Goal: Information Seeking & Learning: Find specific fact

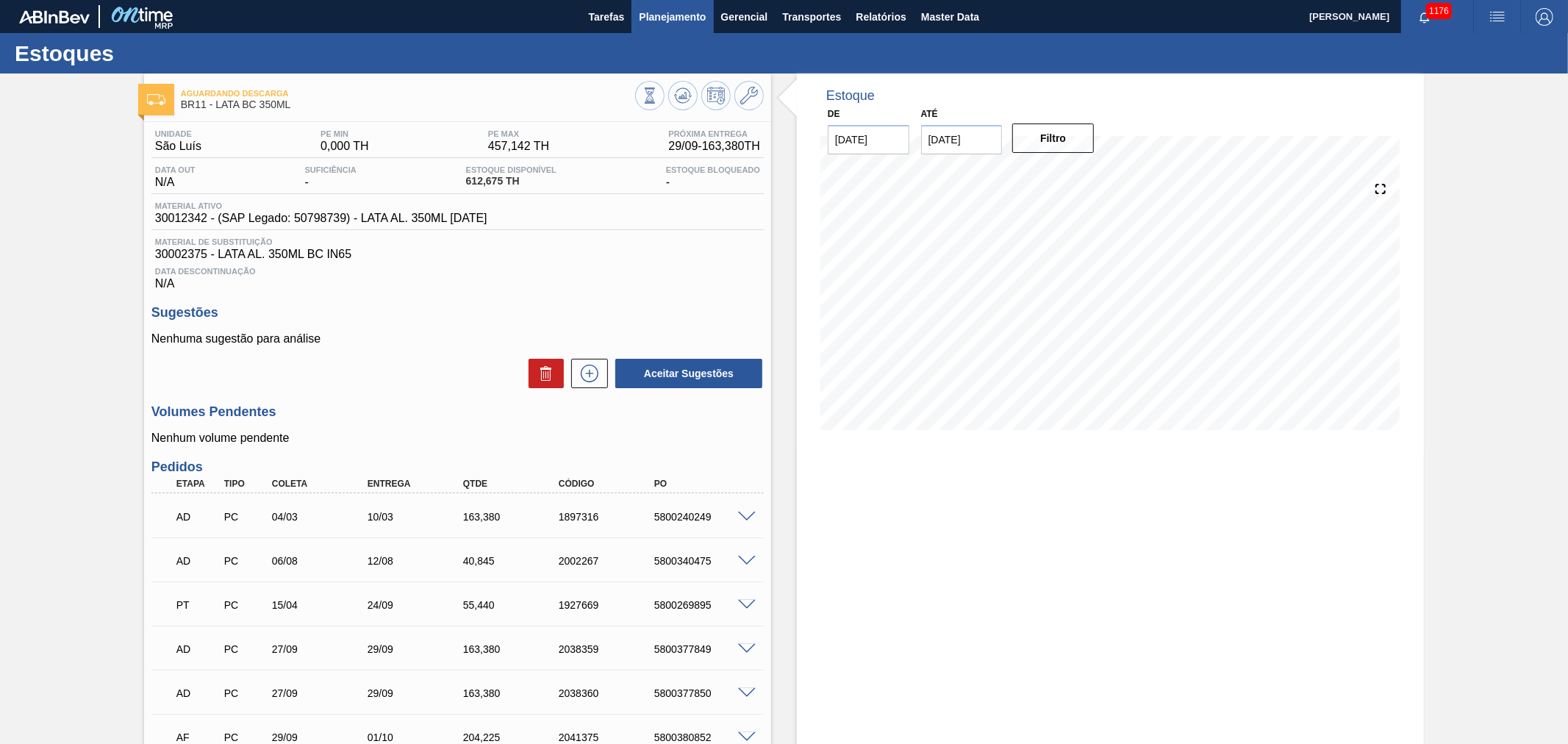
click at [682, 8] on span "Planejamento" at bounding box center [672, 17] width 67 height 18
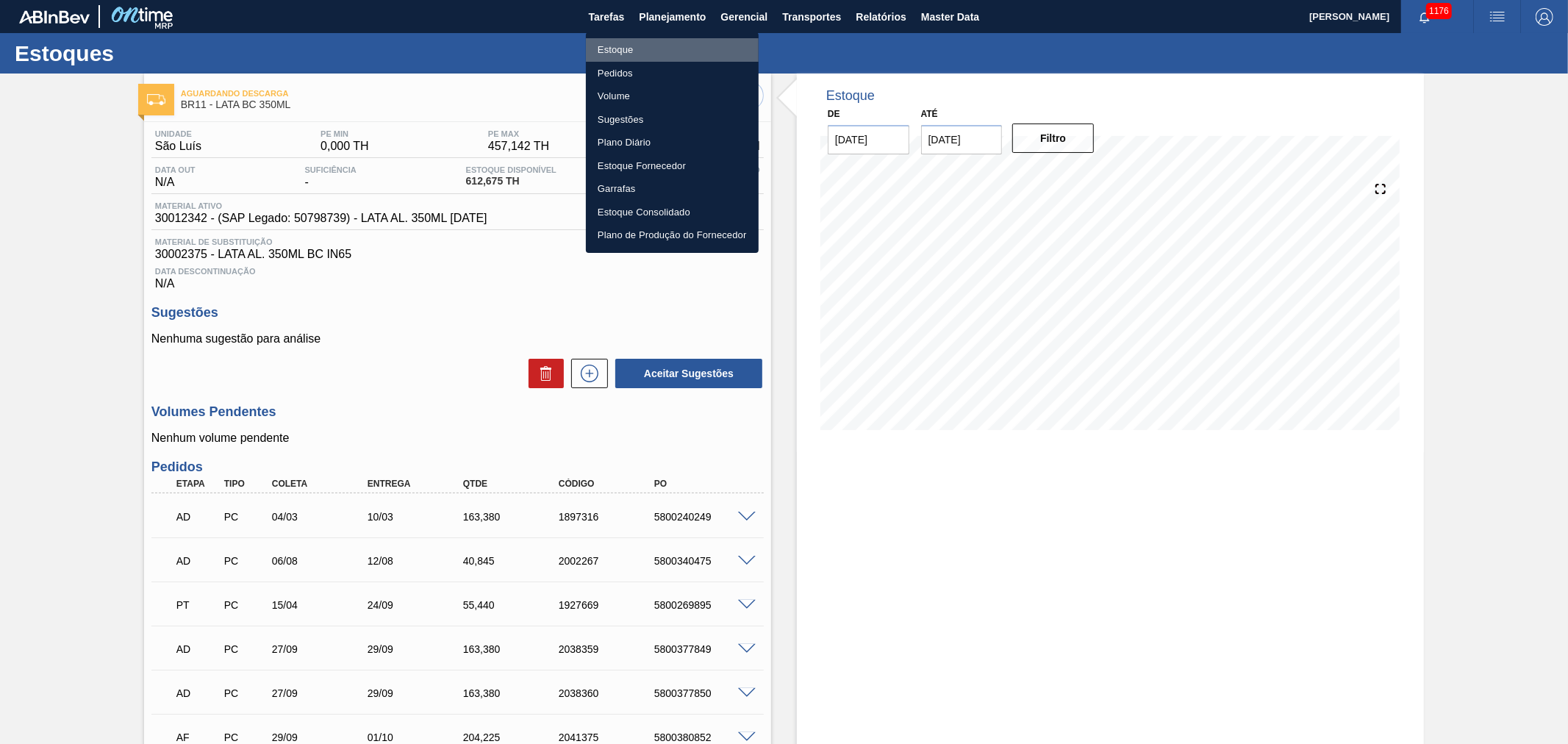
click at [605, 46] on li "Estoque" at bounding box center [672, 50] width 173 height 24
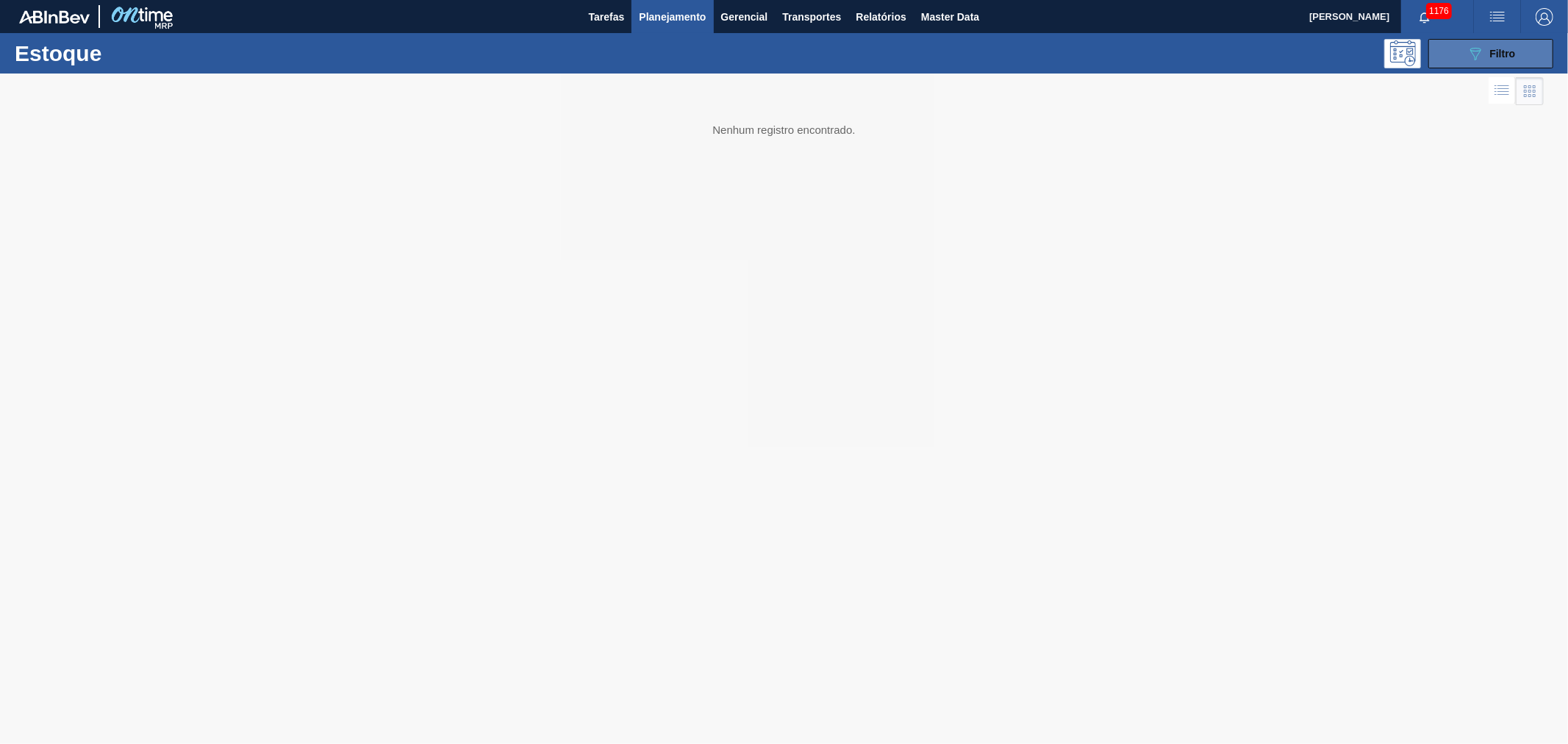
click at [1499, 57] on span "Filtro" at bounding box center [1502, 54] width 26 height 12
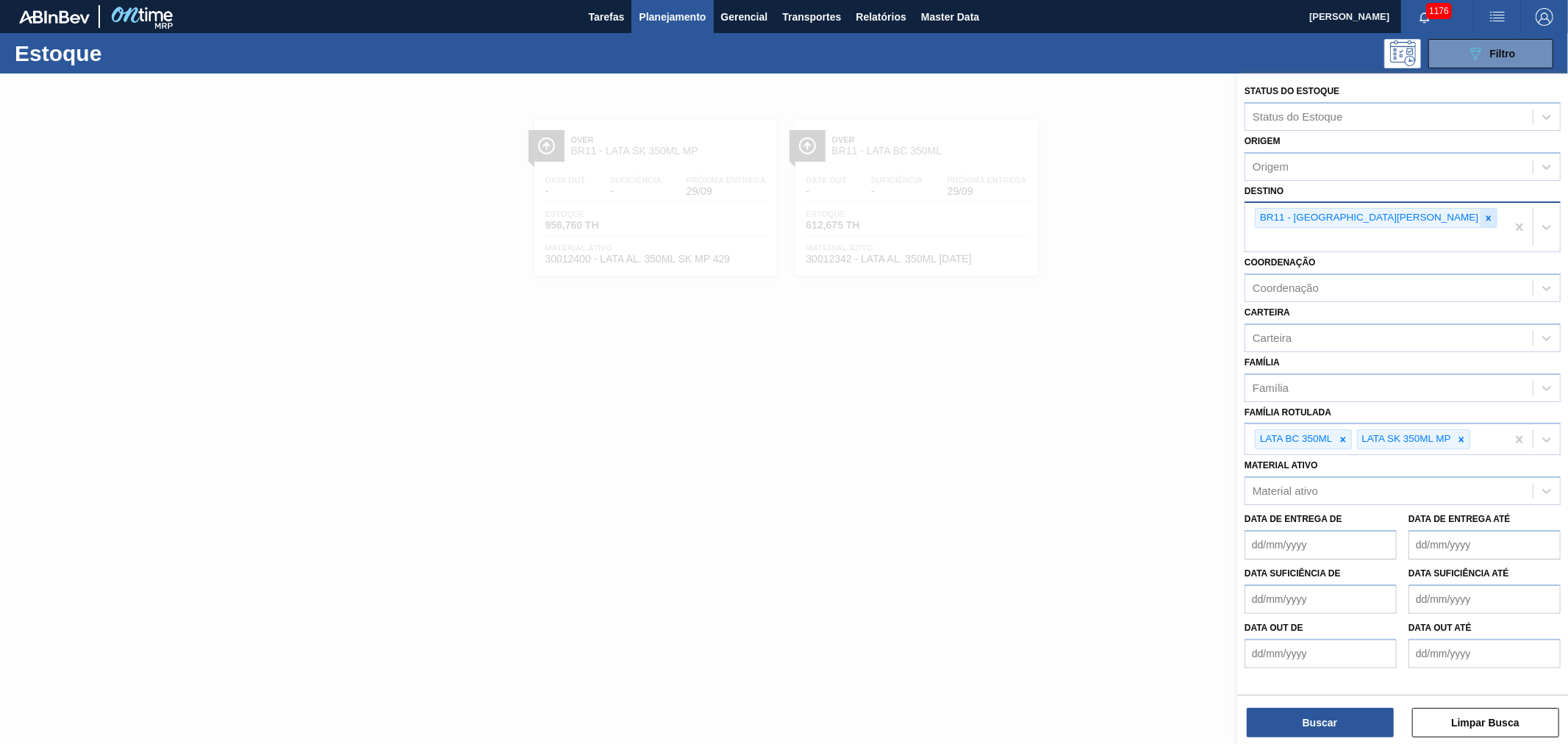
click at [1483, 213] on icon at bounding box center [1488, 218] width 10 height 10
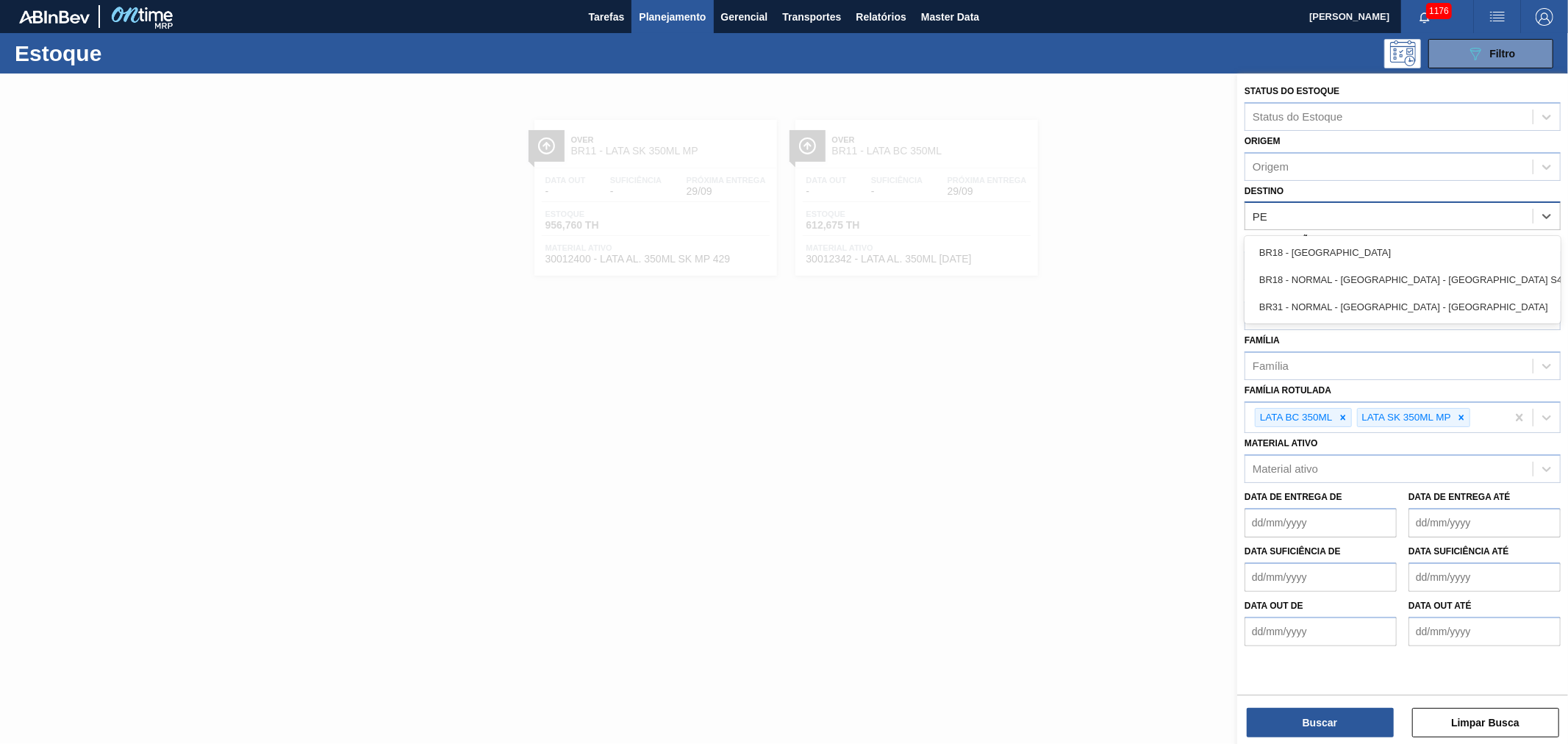
type input "PER"
click at [1327, 251] on div "BR18 - [GEOGRAPHIC_DATA]" at bounding box center [1403, 253] width 316 height 27
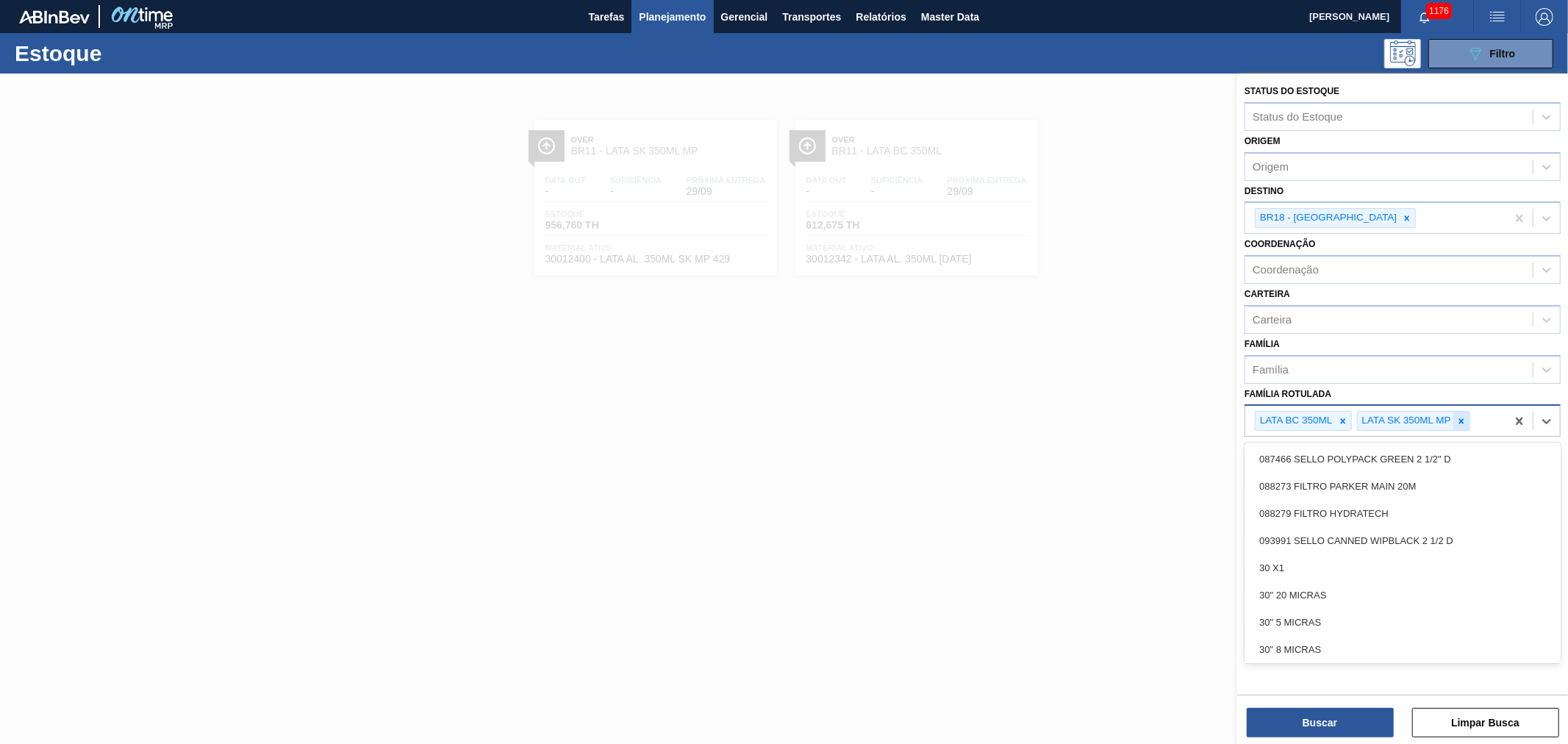
click at [1464, 425] on div "LATA BC 350ML LATA SK 350ML MP" at bounding box center [1376, 420] width 261 height 30
click at [1461, 420] on icon at bounding box center [1461, 421] width 10 height 10
click at [1338, 416] on icon at bounding box center [1343, 421] width 10 height 10
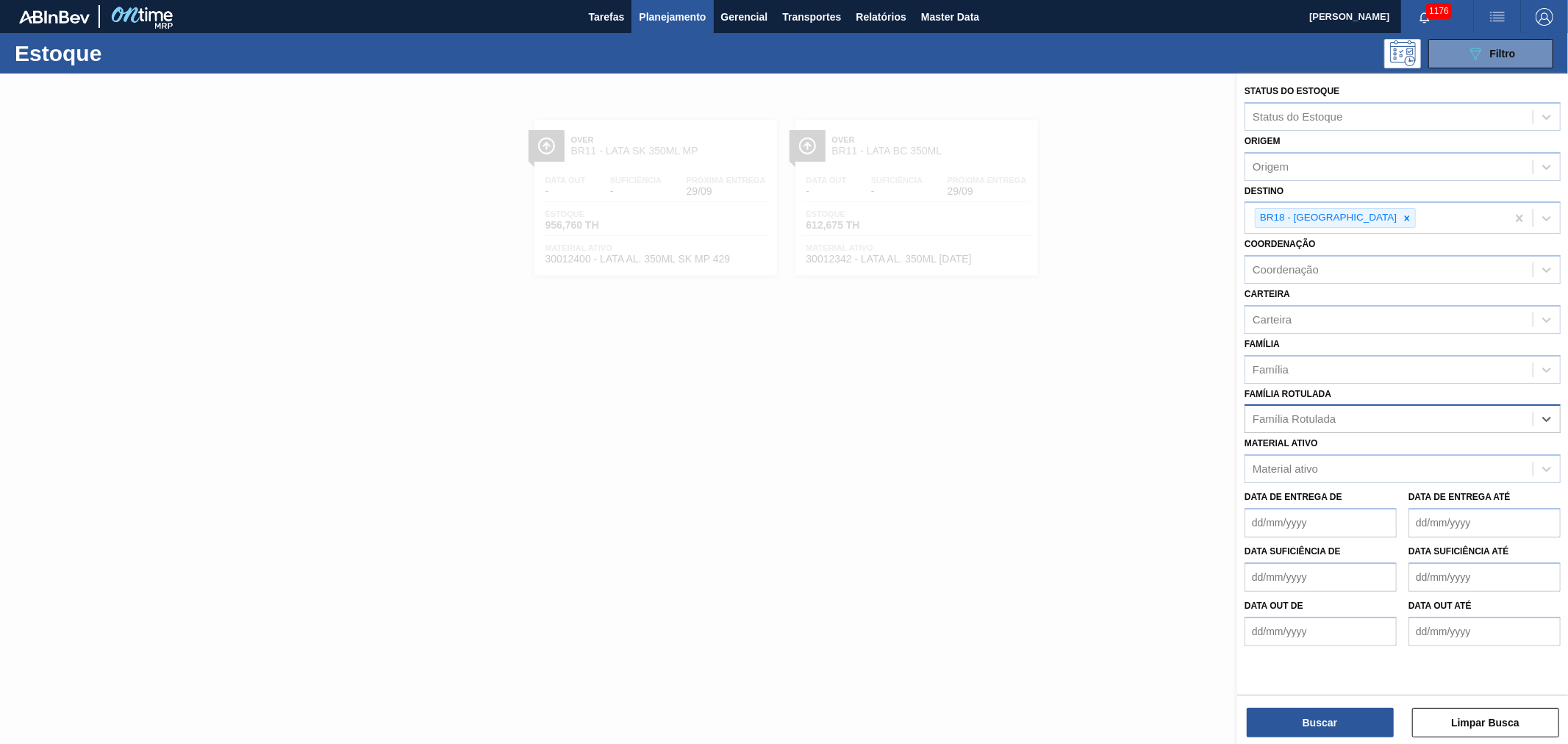
click at [1346, 413] on div "Família Rotulada" at bounding box center [1389, 419] width 288 height 22
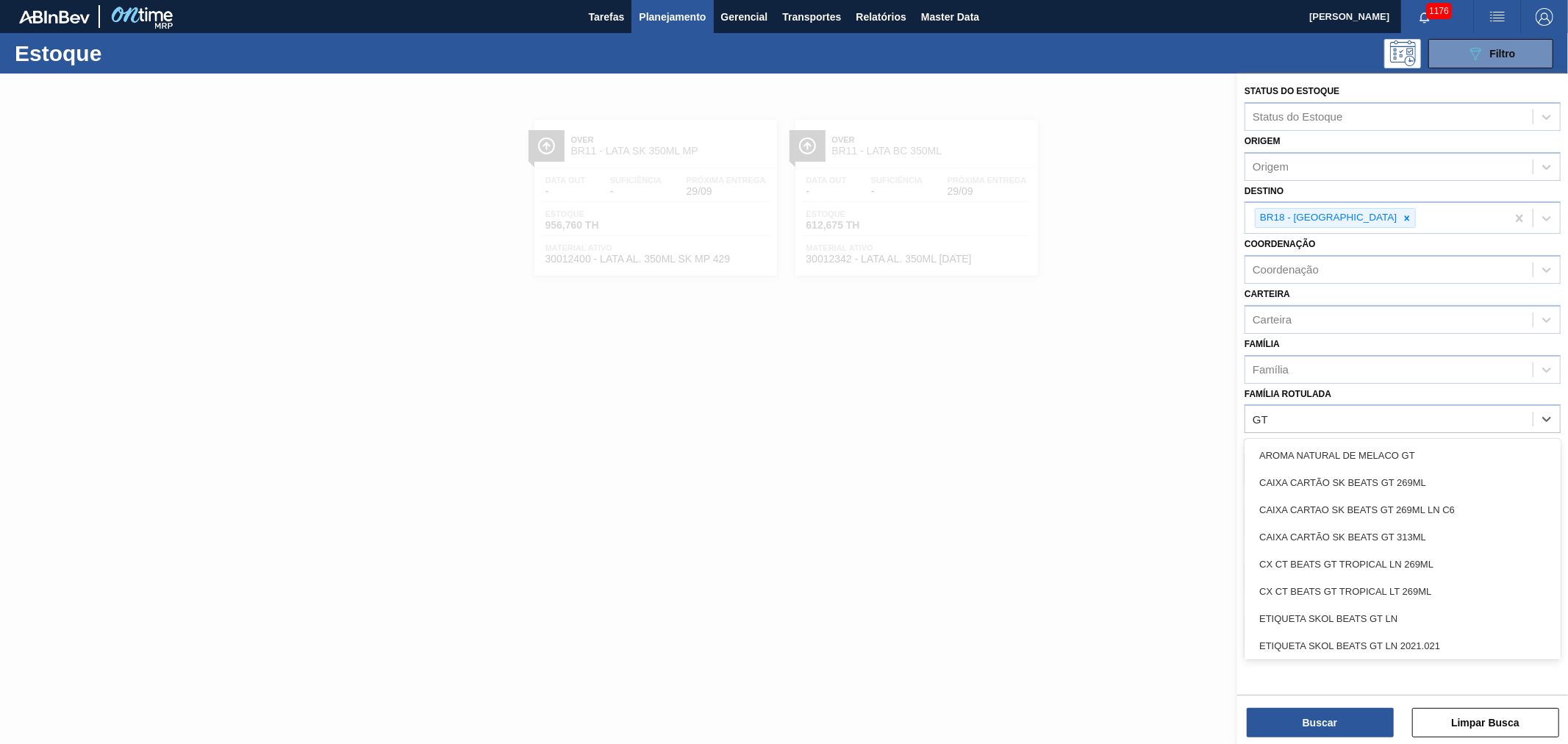
type Rotulada "G"
type Rotulada "LATA SK BEATS G"
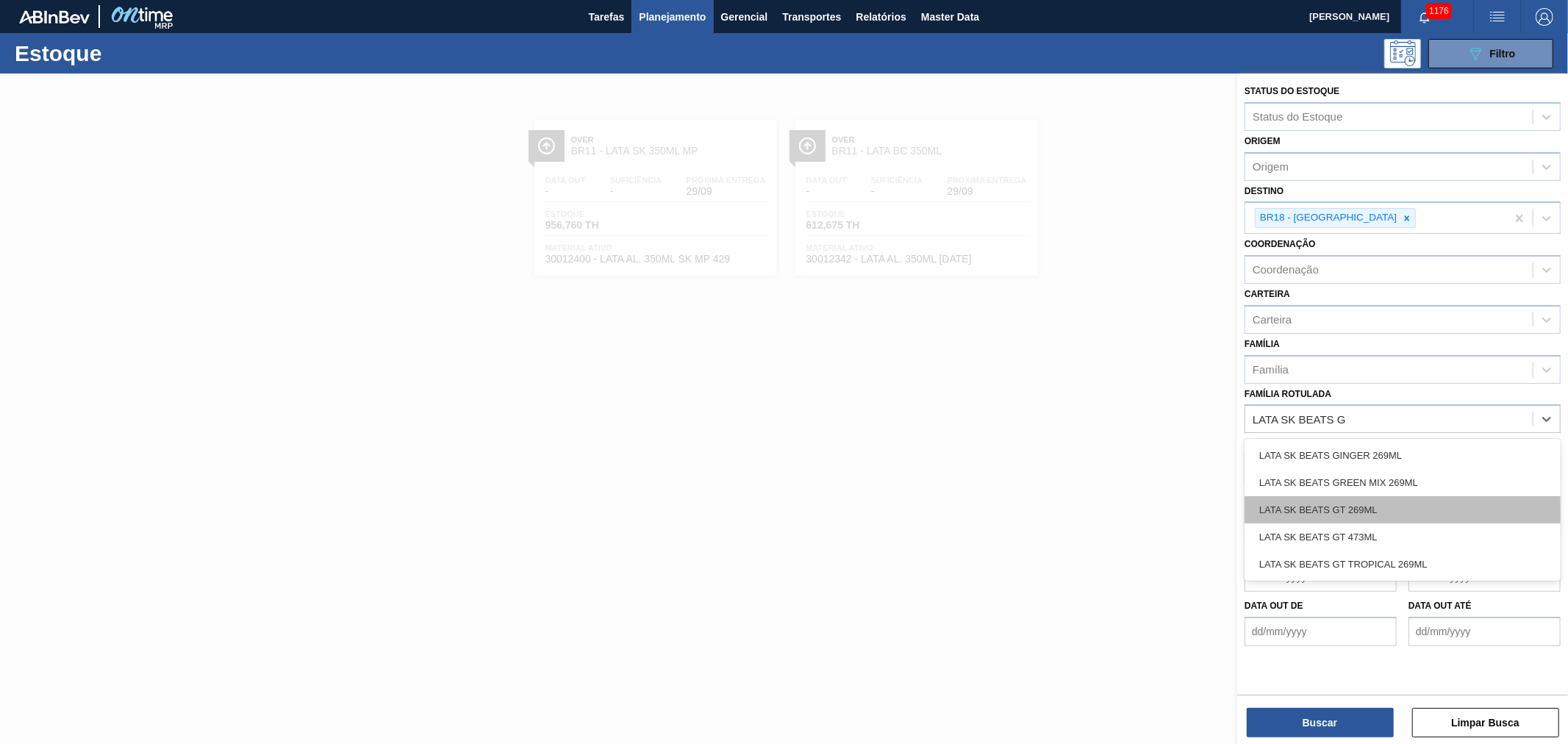
click at [1362, 505] on div "LATA SK BEATS GT 269ML" at bounding box center [1403, 510] width 316 height 27
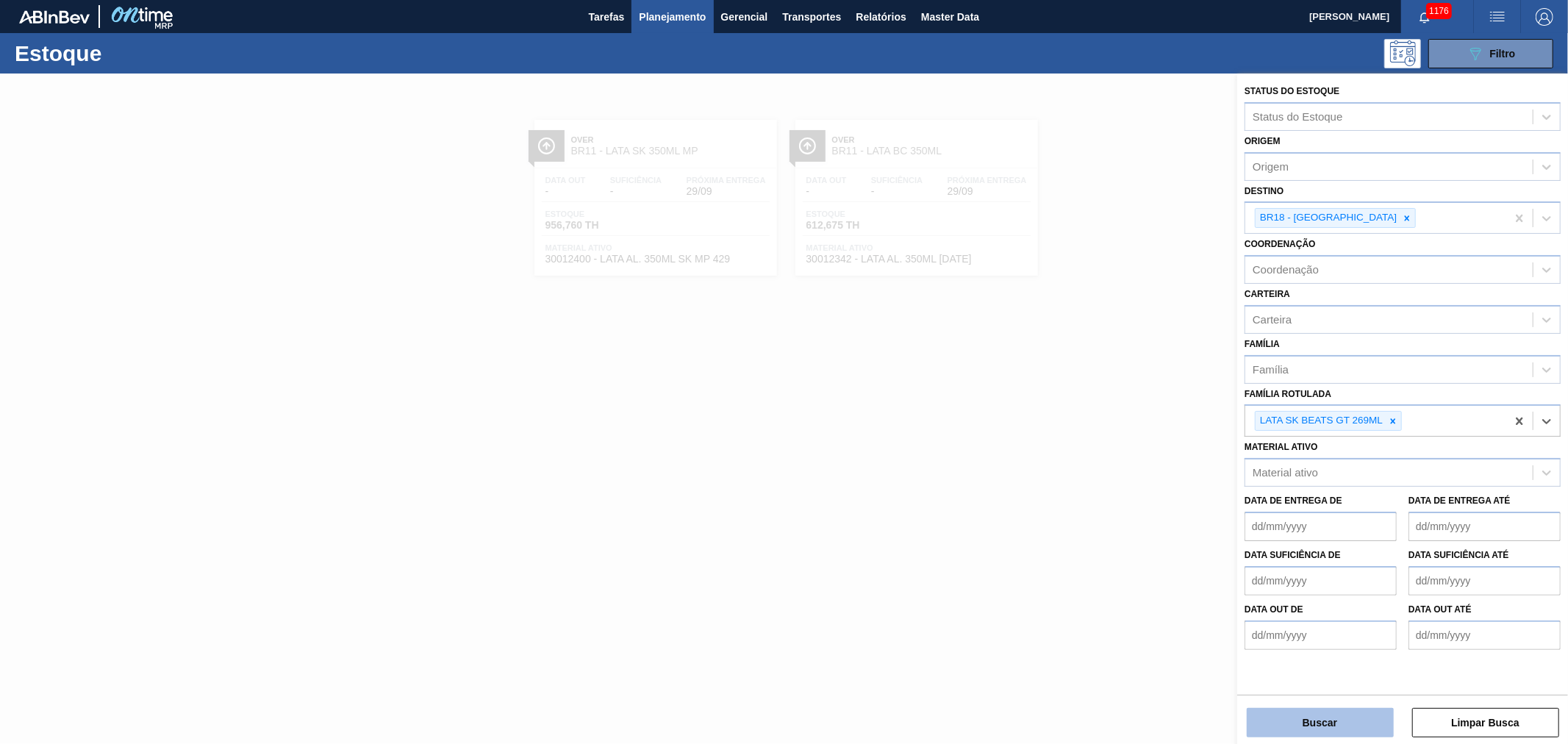
click at [1319, 713] on button "Buscar" at bounding box center [1320, 722] width 147 height 29
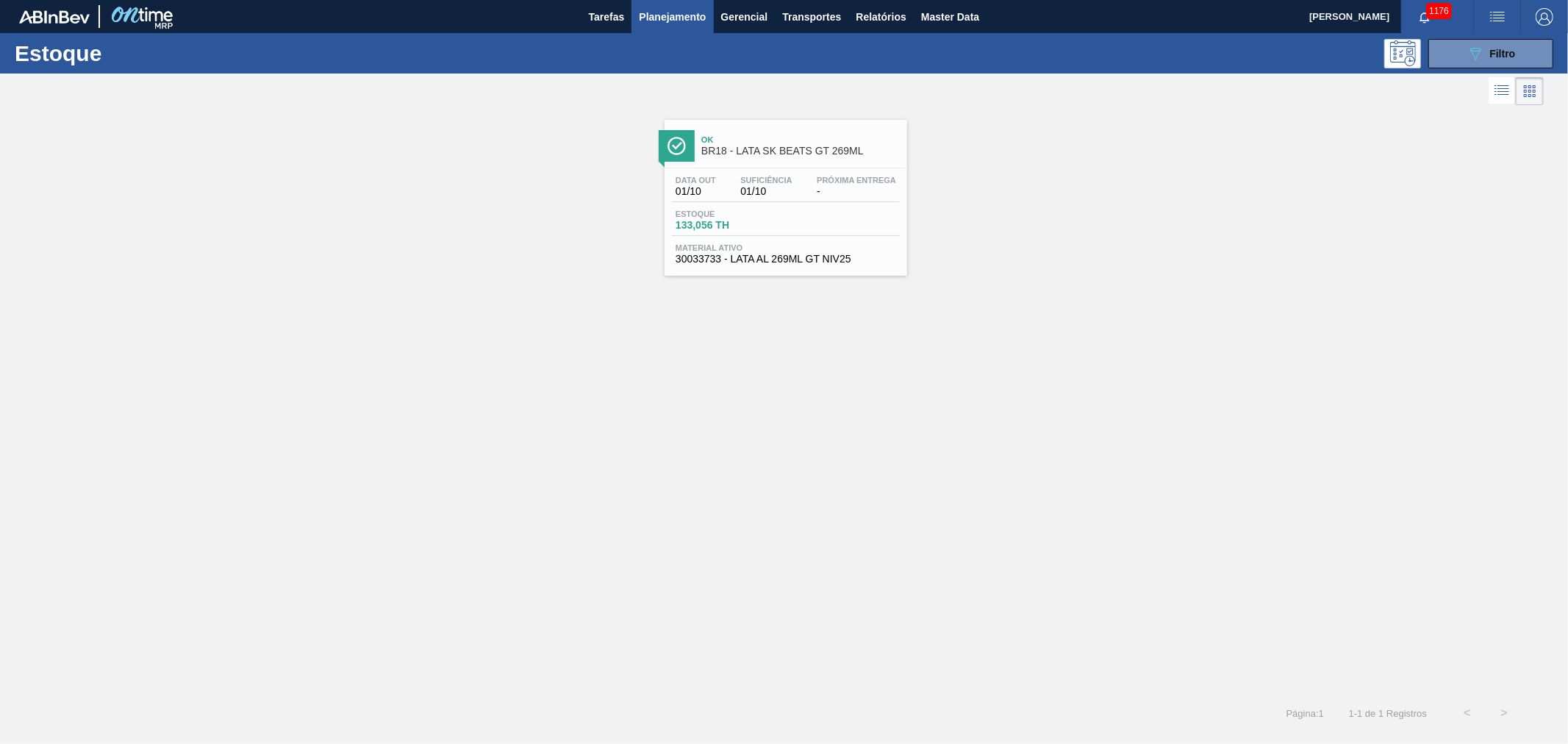
click at [792, 155] on span "BR18 - LATA SK BEATS GT 269ML" at bounding box center [800, 151] width 198 height 11
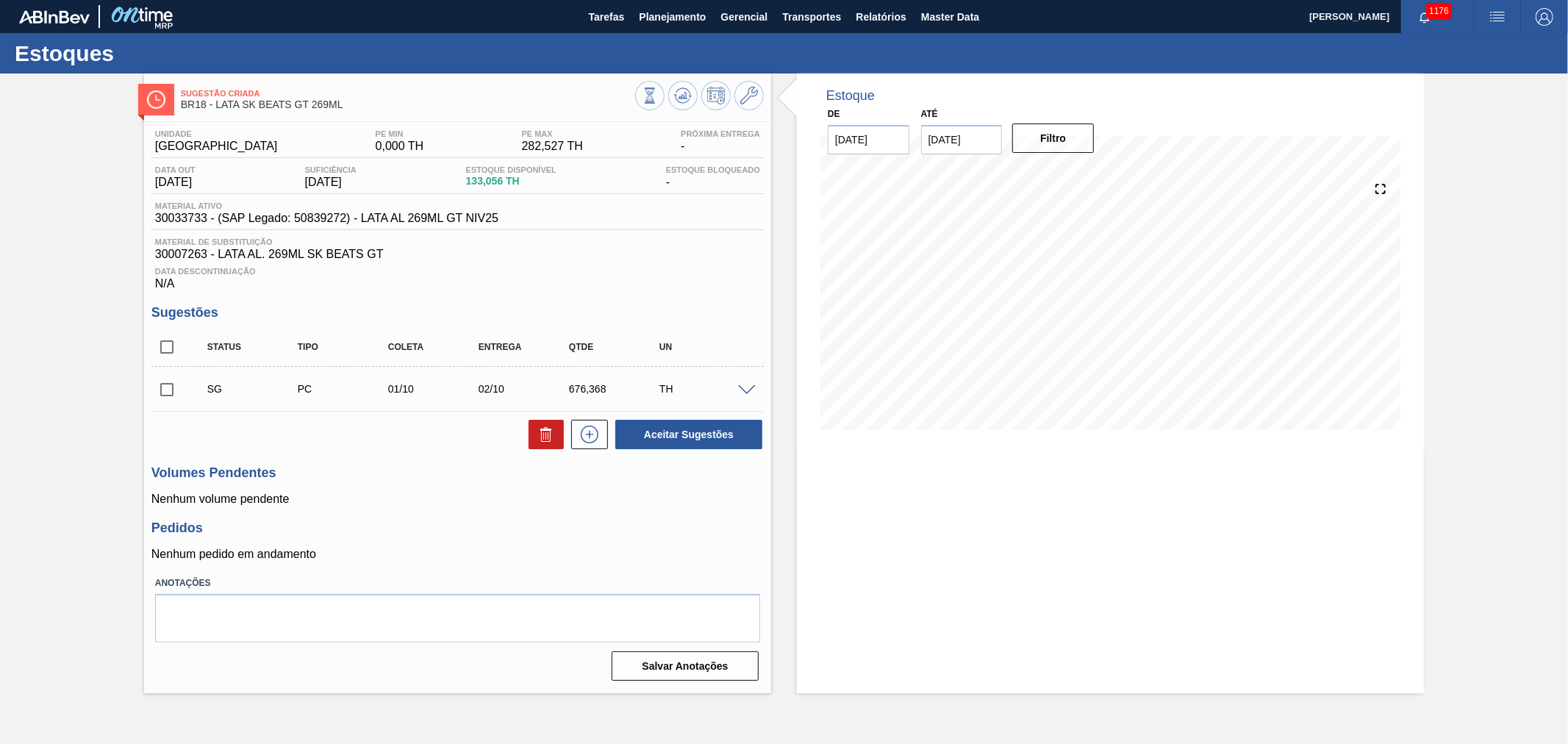
click at [177, 218] on span "30033733 - (SAP Legado: 50839272) - LATA AL 269ML GT NIV25" at bounding box center [326, 218] width 344 height 13
copy span "30033733"
drag, startPoint x: 203, startPoint y: 256, endPoint x: 157, endPoint y: 256, distance: 46.0
click at [157, 256] on span "30007263 - LATA AL. 269ML SK BEATS GT" at bounding box center [458, 254] width 605 height 13
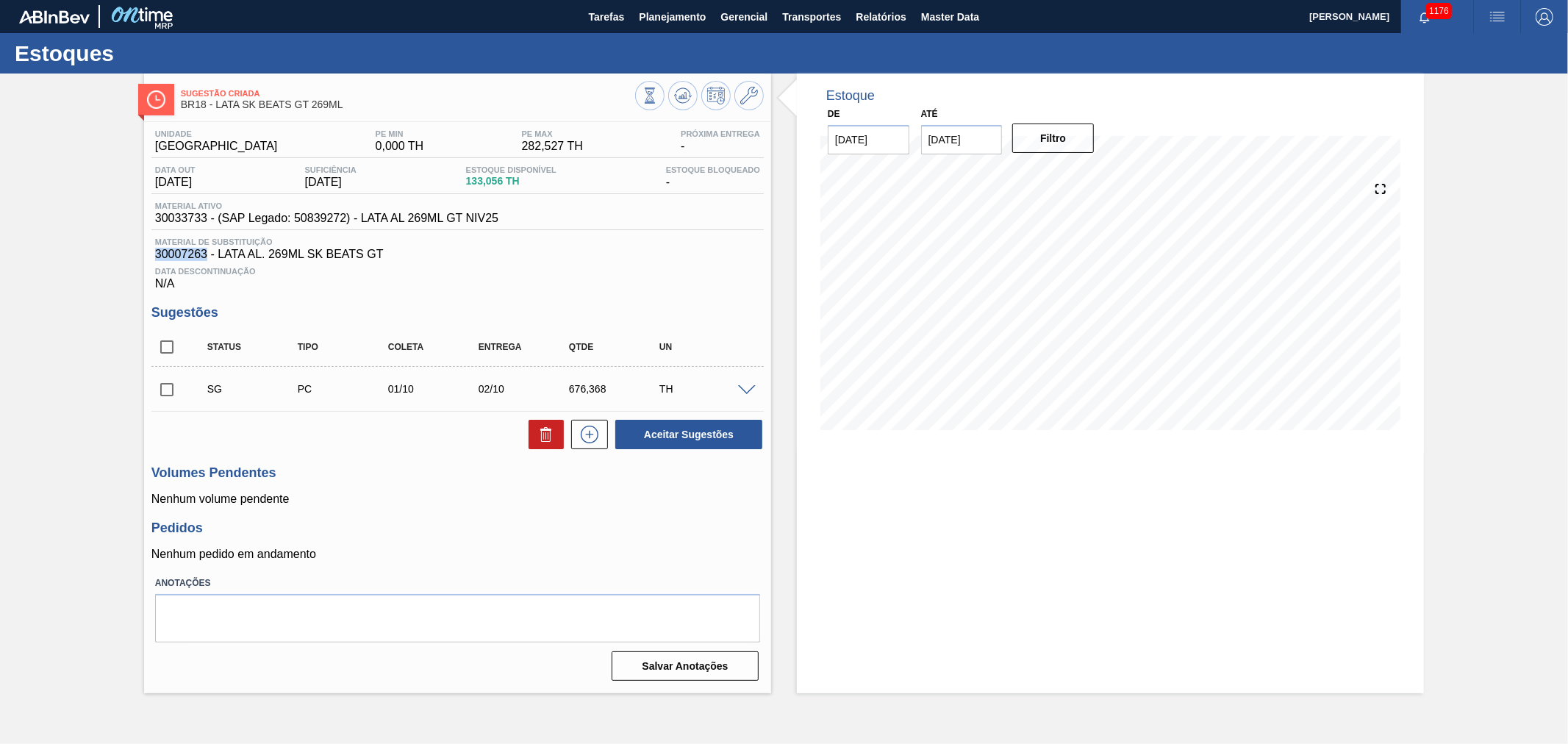
copy span "30007263"
